Goal: Obtain resource: Download file/media

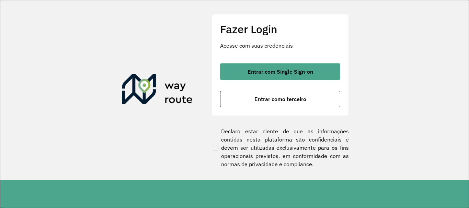
click at [289, 73] on span "Entrar com Single Sign-on" at bounding box center [280, 71] width 66 height 5
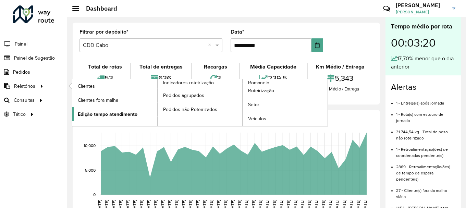
click at [94, 113] on span "Edição tempo atendimento" at bounding box center [108, 114] width 60 height 7
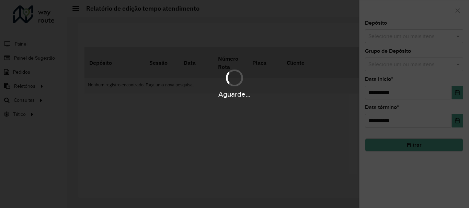
click at [388, 36] on div "Aguarde..." at bounding box center [234, 104] width 469 height 208
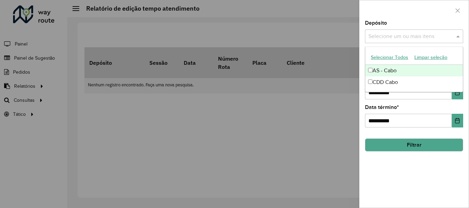
click at [386, 38] on input "text" at bounding box center [410, 37] width 88 height 8
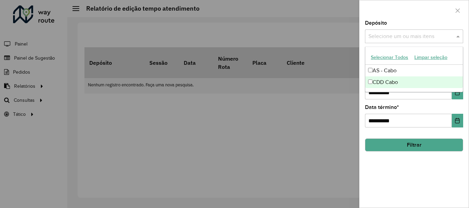
click at [391, 84] on div "CDD Cabo" at bounding box center [413, 82] width 97 height 12
click at [422, 145] on button "Filtrar" at bounding box center [414, 145] width 98 height 13
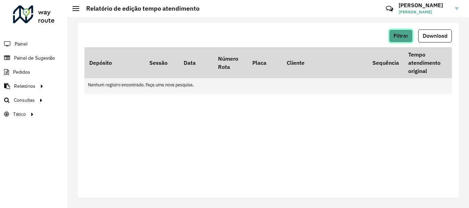
click at [408, 36] on button "Filtrar" at bounding box center [401, 35] width 24 height 13
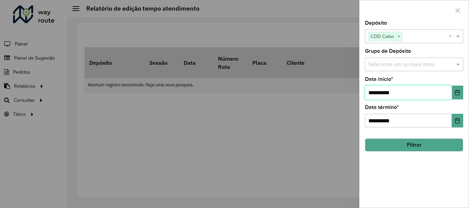
click at [405, 88] on input "**********" at bounding box center [408, 93] width 87 height 14
click at [459, 91] on icon "Choose Date" at bounding box center [456, 92] width 5 height 5
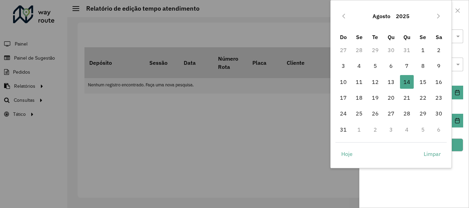
click at [389, 15] on button "Agosto" at bounding box center [380, 16] width 23 height 16
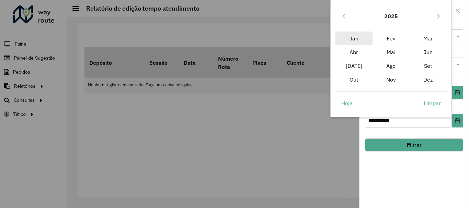
click at [357, 41] on span "Jan" at bounding box center [353, 39] width 37 height 14
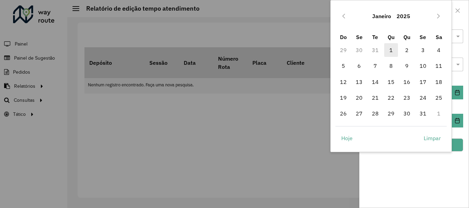
click at [389, 49] on span "1" at bounding box center [391, 50] width 14 height 14
type input "**********"
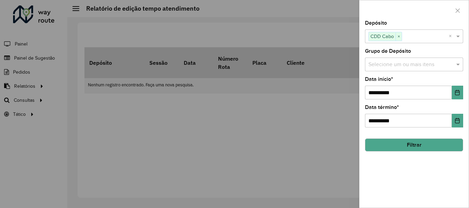
click at [432, 145] on button "Filtrar" at bounding box center [414, 145] width 98 height 13
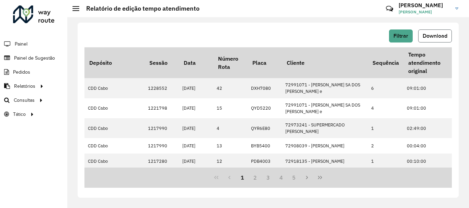
click at [425, 35] on span "Download" at bounding box center [434, 36] width 25 height 6
click at [399, 41] on button "Filtrar" at bounding box center [401, 35] width 24 height 13
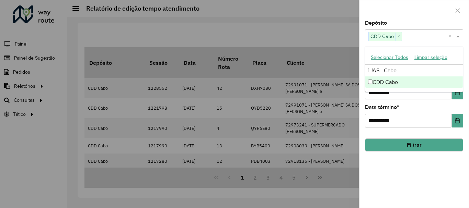
click at [422, 37] on input "text" at bounding box center [425, 37] width 47 height 8
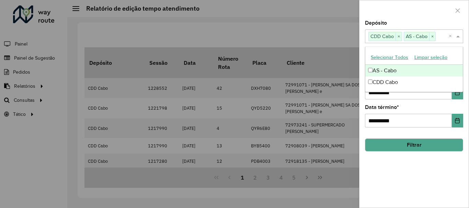
click at [424, 20] on div at bounding box center [413, 10] width 109 height 20
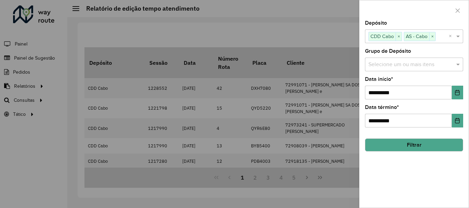
click at [426, 67] on input "text" at bounding box center [410, 65] width 88 height 8
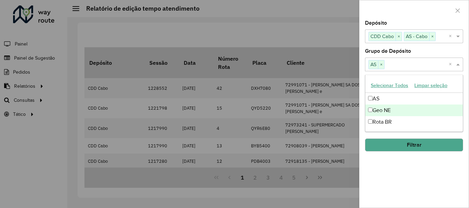
click at [373, 111] on div "Geo NE" at bounding box center [413, 111] width 97 height 12
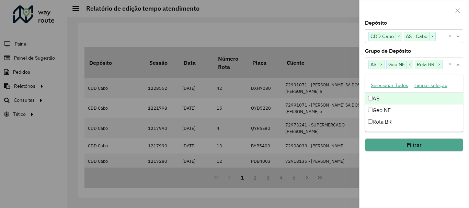
click at [439, 52] on div "Grupo de Depósito Selecione um ou mais itens AS × Geo NE × Rota BR × ×" at bounding box center [414, 60] width 98 height 23
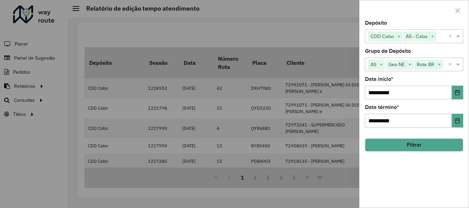
click at [416, 143] on button "Filtrar" at bounding box center [414, 145] width 98 height 13
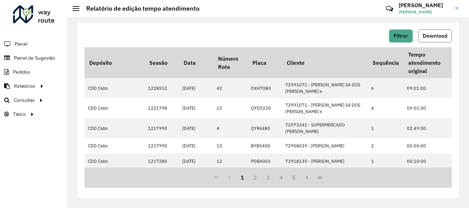
click at [430, 36] on span "Download" at bounding box center [434, 36] width 25 height 6
